Goal: Information Seeking & Learning: Stay updated

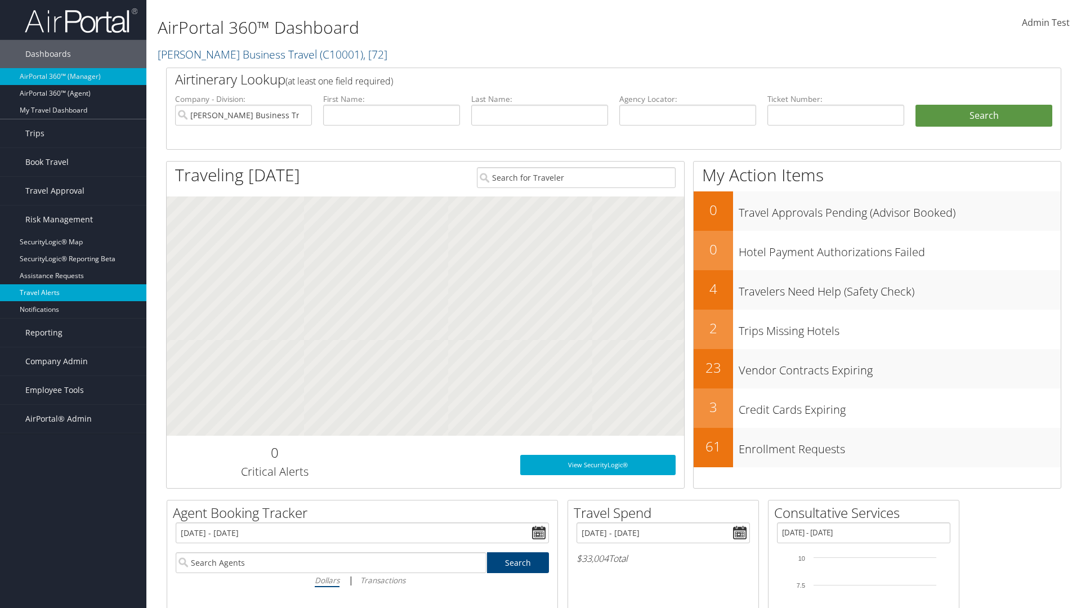
click at [73, 293] on link "Travel Alerts" at bounding box center [73, 292] width 146 height 17
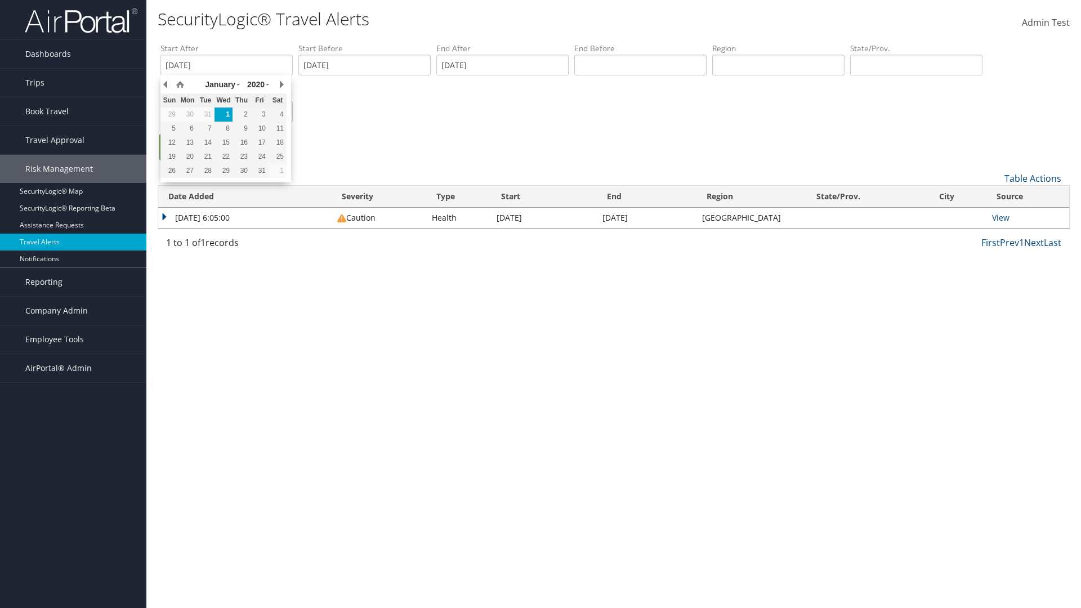
type input "[DATE]"
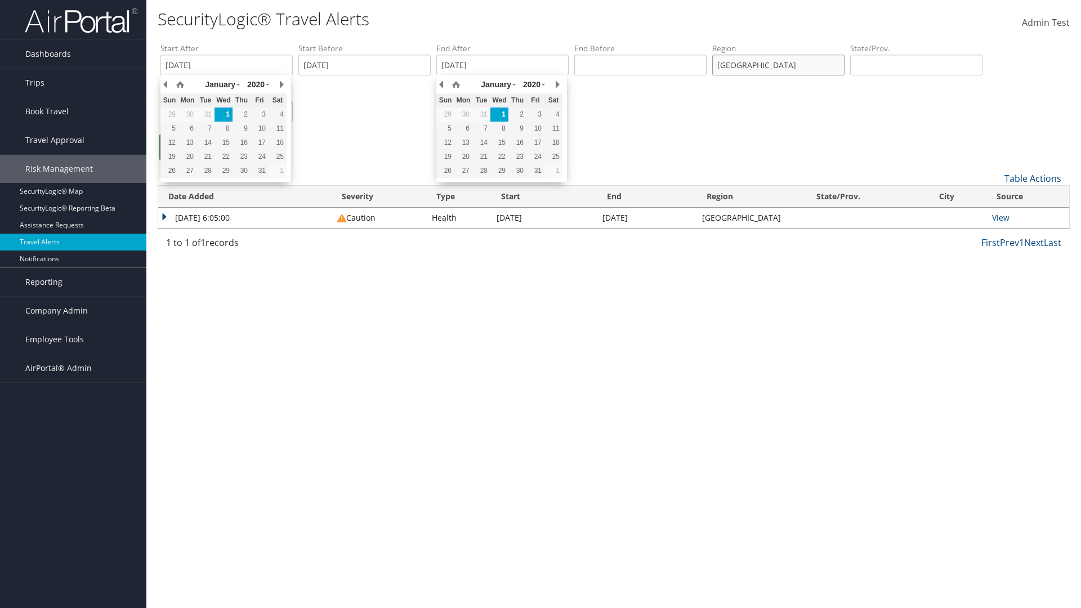
type input "[GEOGRAPHIC_DATA]"
click at [619, 153] on ul "Search" at bounding box center [618, 153] width 917 height 38
click at [186, 147] on link "Search" at bounding box center [186, 147] width 54 height 26
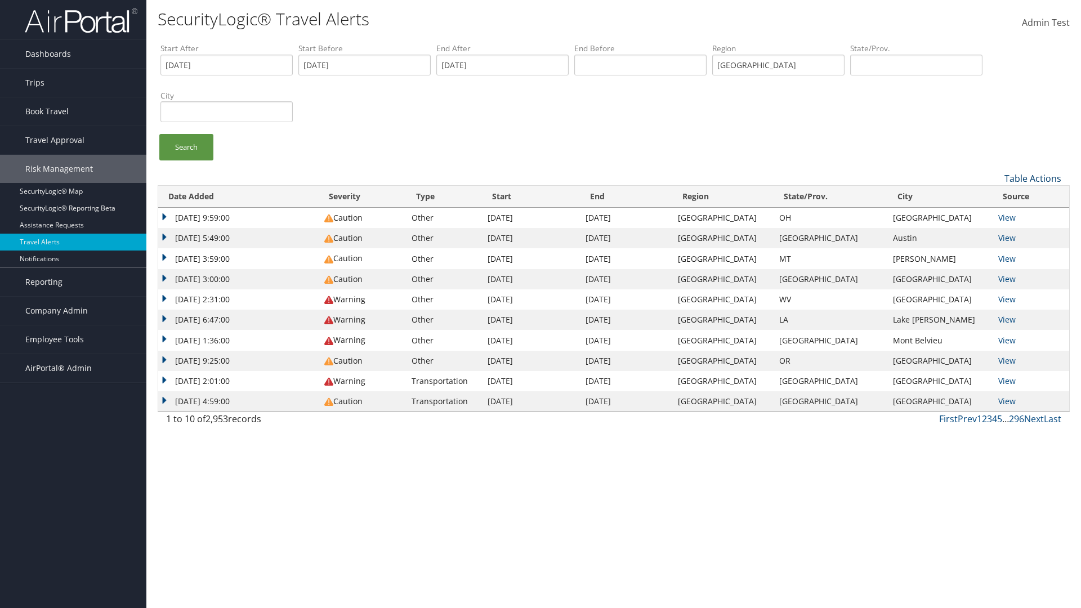
click at [1032, 178] on link "Table Actions" at bounding box center [1032, 178] width 57 height 12
click at [995, 214] on link "Column Visibility" at bounding box center [995, 214] width 148 height 19
click at [995, 196] on link "Date Added" at bounding box center [995, 196] width 148 height 19
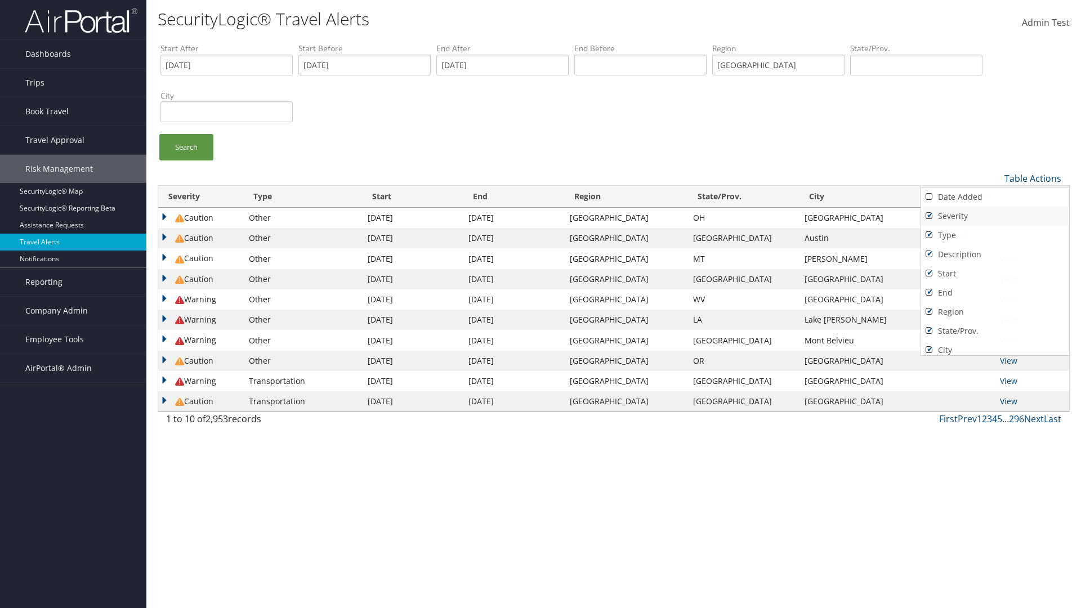
click at [995, 216] on link "Severity" at bounding box center [995, 216] width 148 height 19
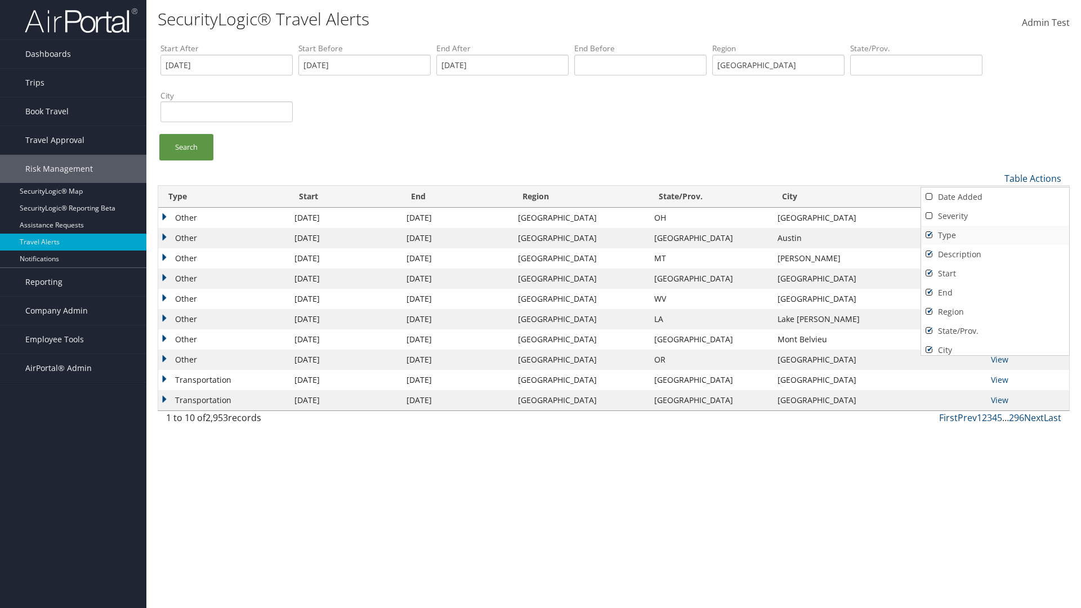
click at [995, 235] on link "Type" at bounding box center [995, 235] width 148 height 19
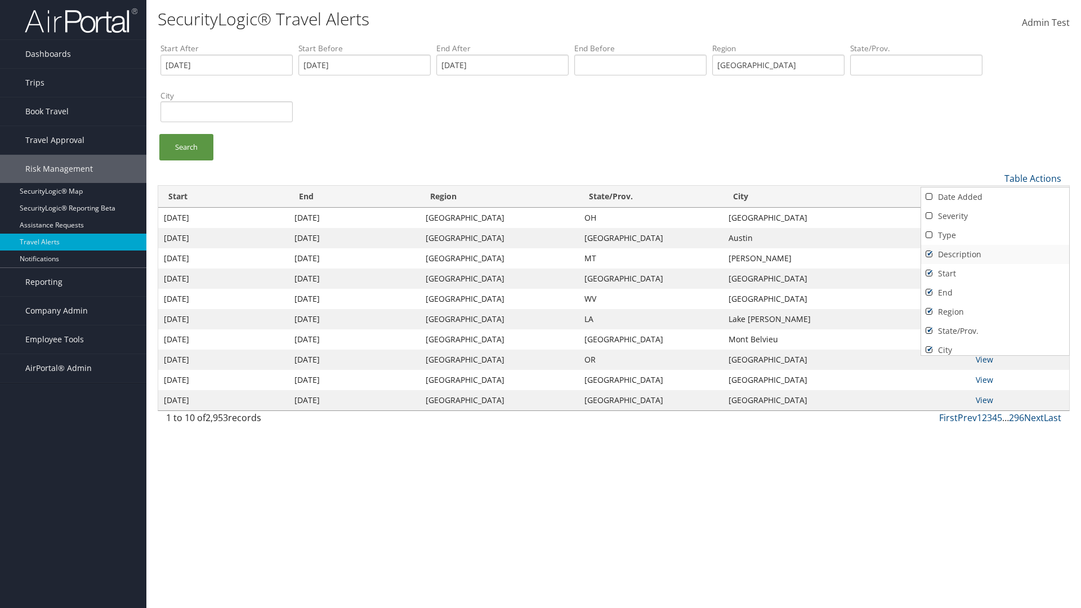
click at [995, 254] on link "Description" at bounding box center [995, 254] width 148 height 19
click at [995, 273] on link "Start" at bounding box center [995, 273] width 148 height 19
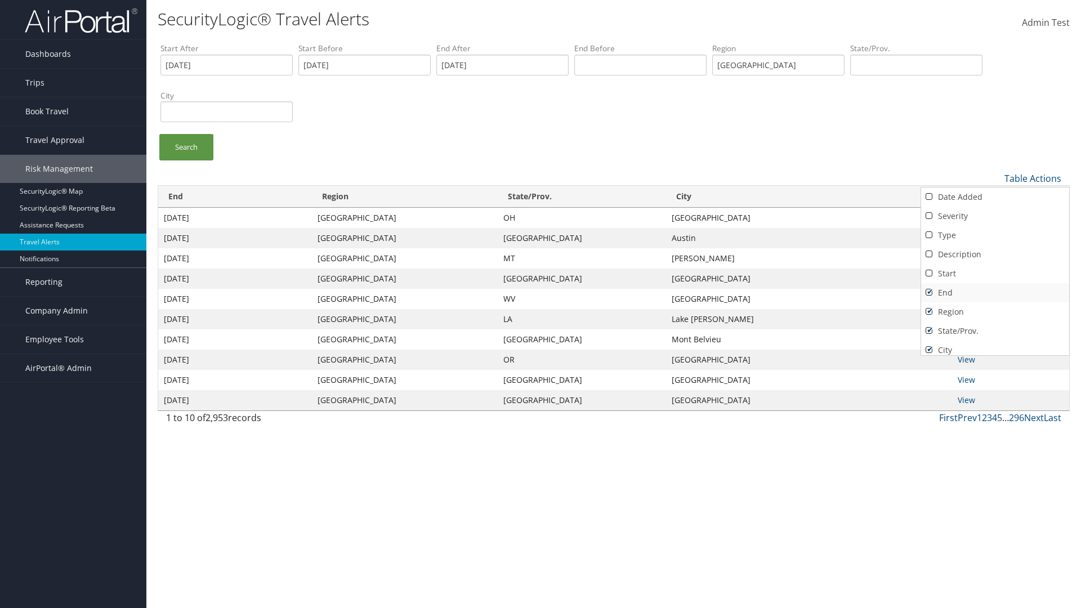
click at [995, 292] on link "End" at bounding box center [995, 292] width 148 height 19
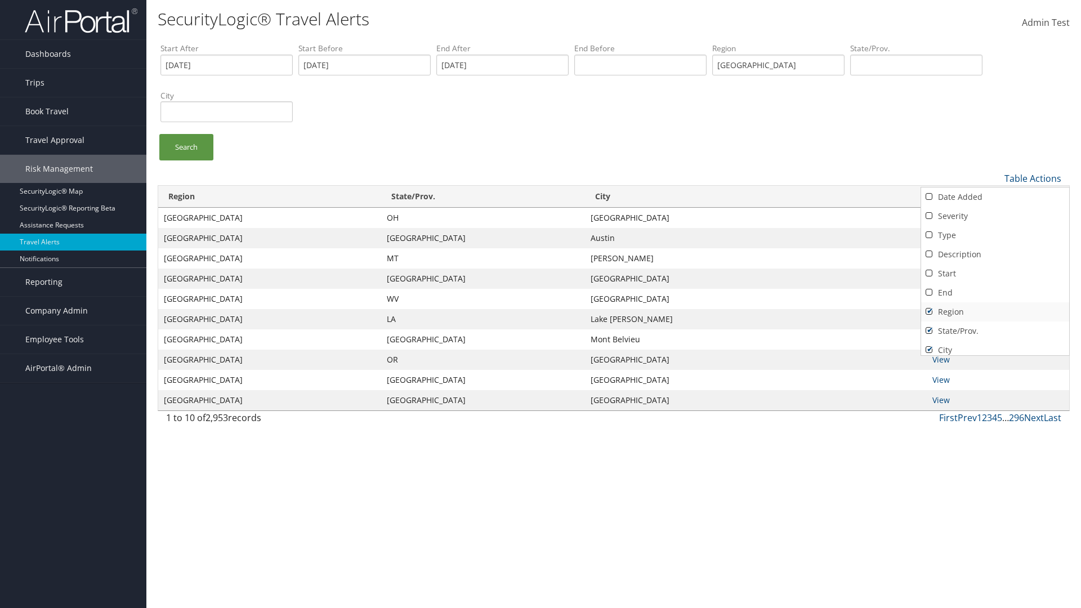
click at [995, 311] on link "Region" at bounding box center [995, 311] width 148 height 19
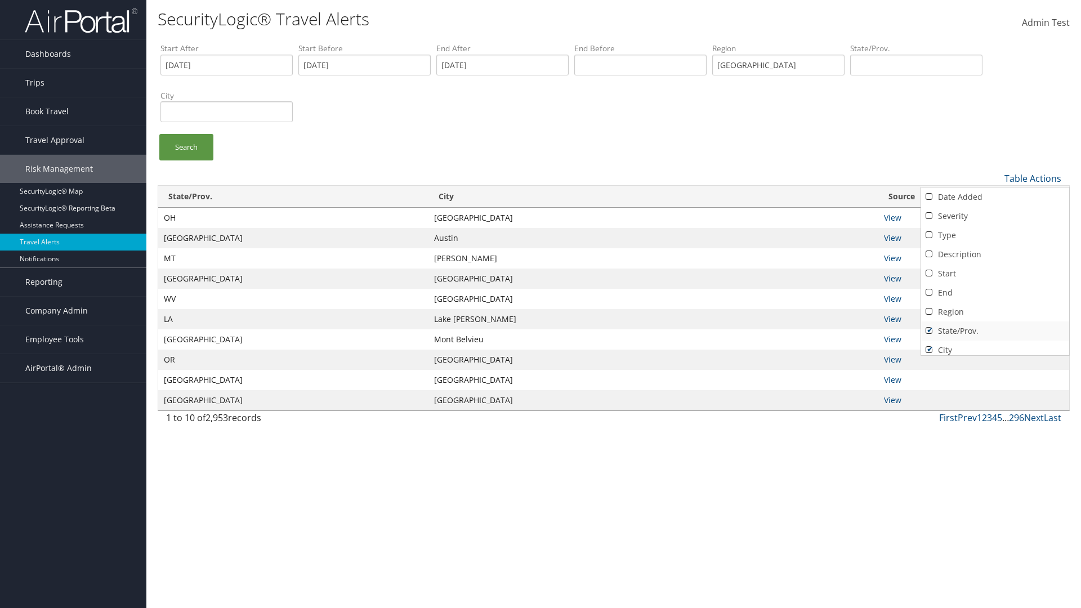
click at [995, 330] on link "State/Prov." at bounding box center [995, 330] width 148 height 19
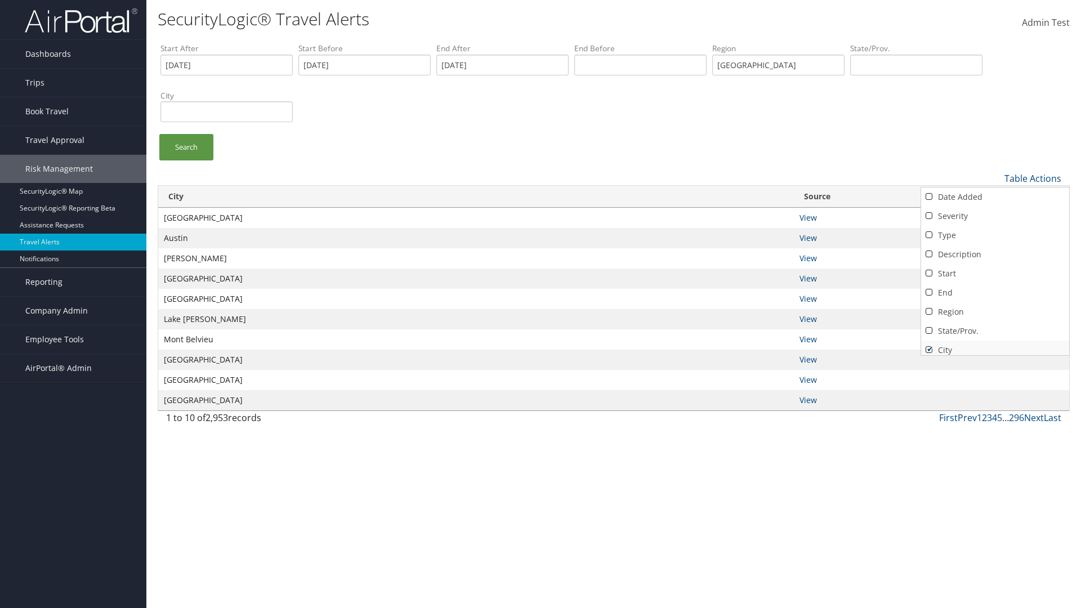
click at [995, 345] on link "City" at bounding box center [995, 350] width 148 height 19
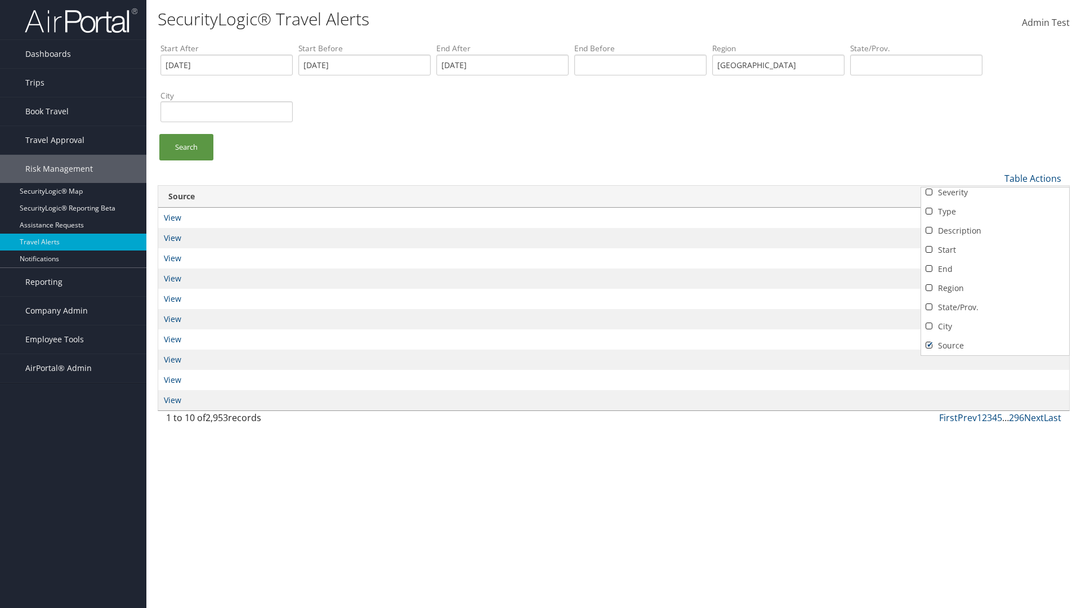
click at [995, 345] on link "Source" at bounding box center [995, 345] width 148 height 19
click at [540, 304] on div at bounding box center [540, 304] width 1081 height 608
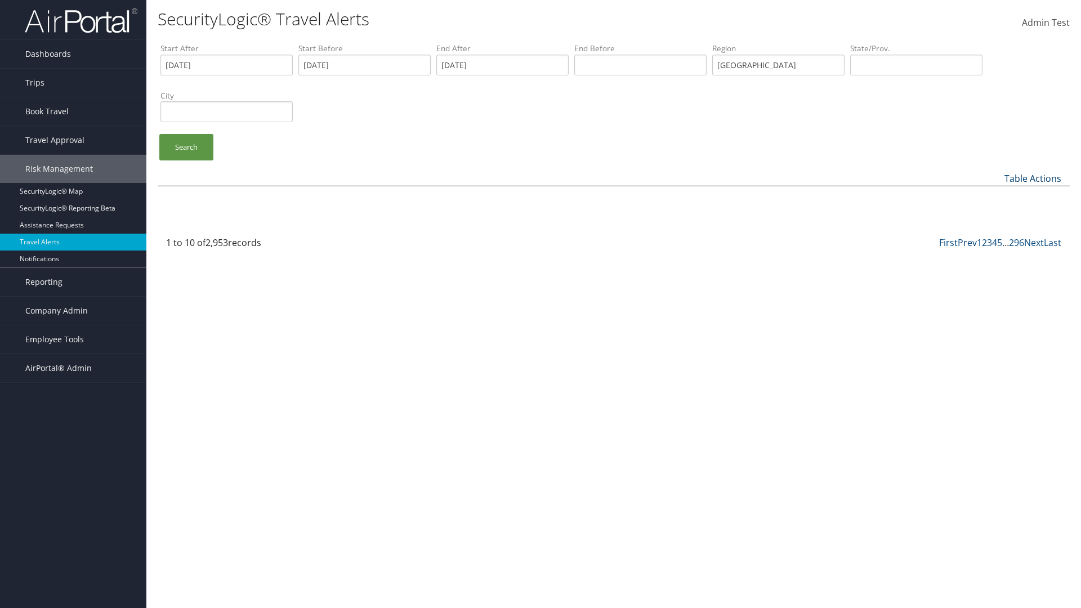
click at [1032, 178] on link "Table Actions" at bounding box center [1032, 178] width 57 height 12
click at [995, 214] on link "Column Visibility" at bounding box center [995, 214] width 148 height 19
